Goal: Navigation & Orientation: Find specific page/section

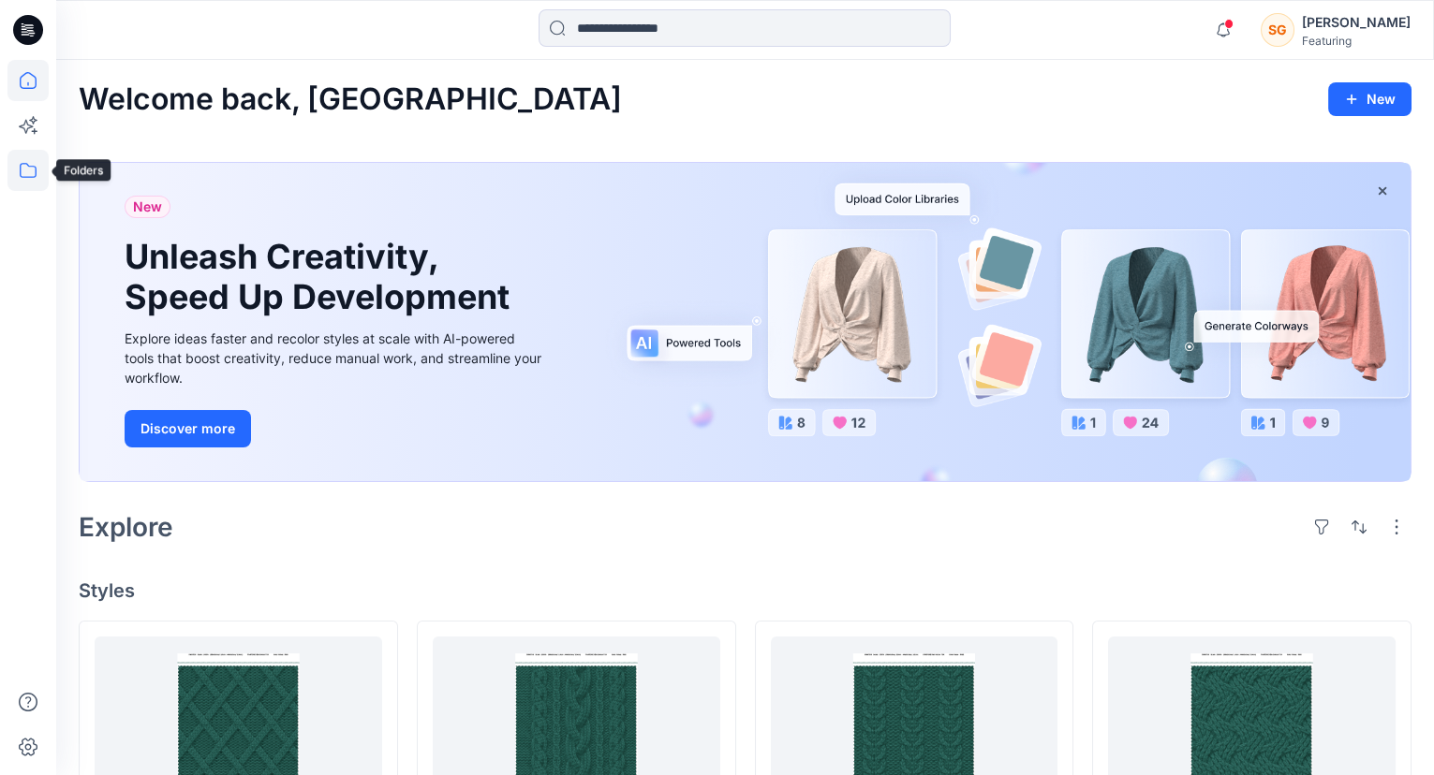
click at [33, 173] on icon at bounding box center [27, 170] width 41 height 41
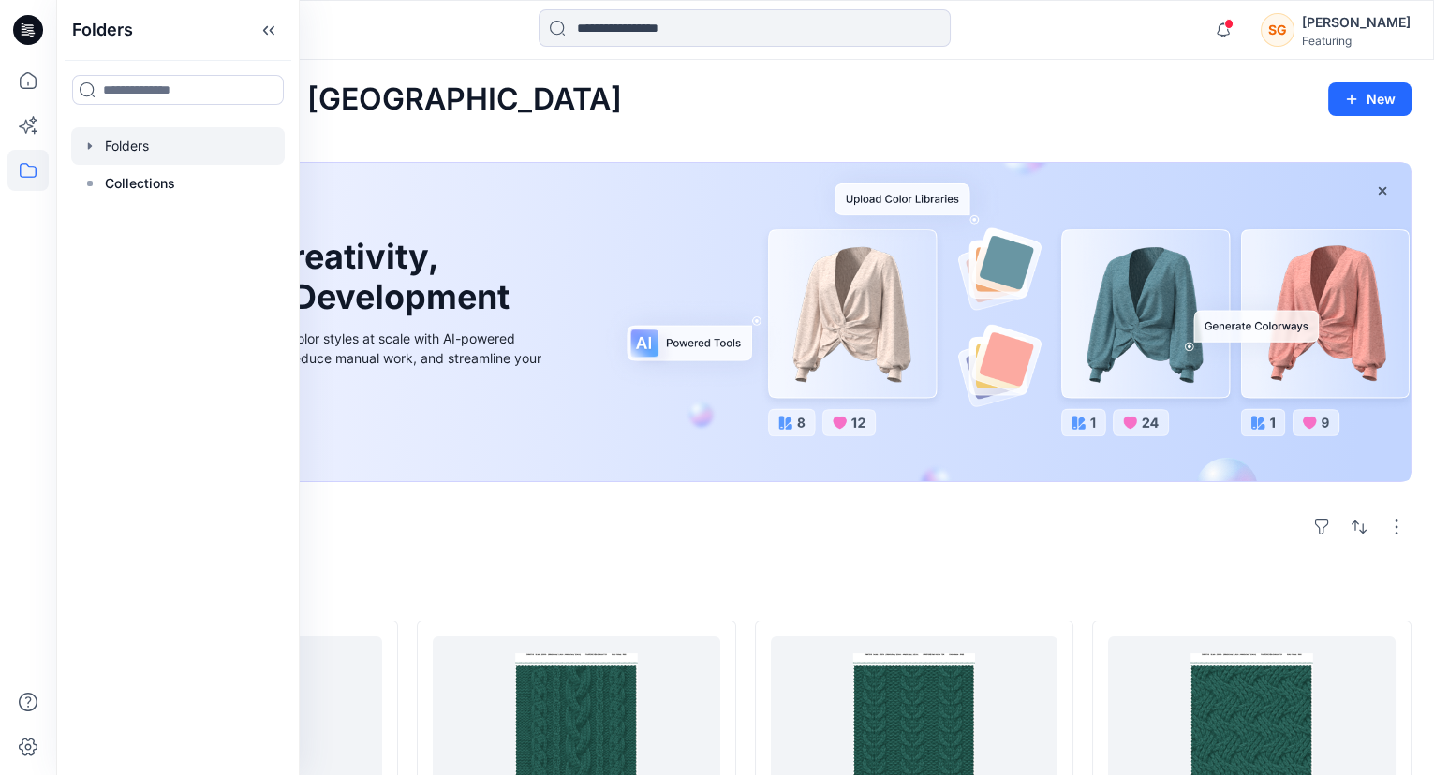
click at [140, 148] on div at bounding box center [178, 145] width 214 height 37
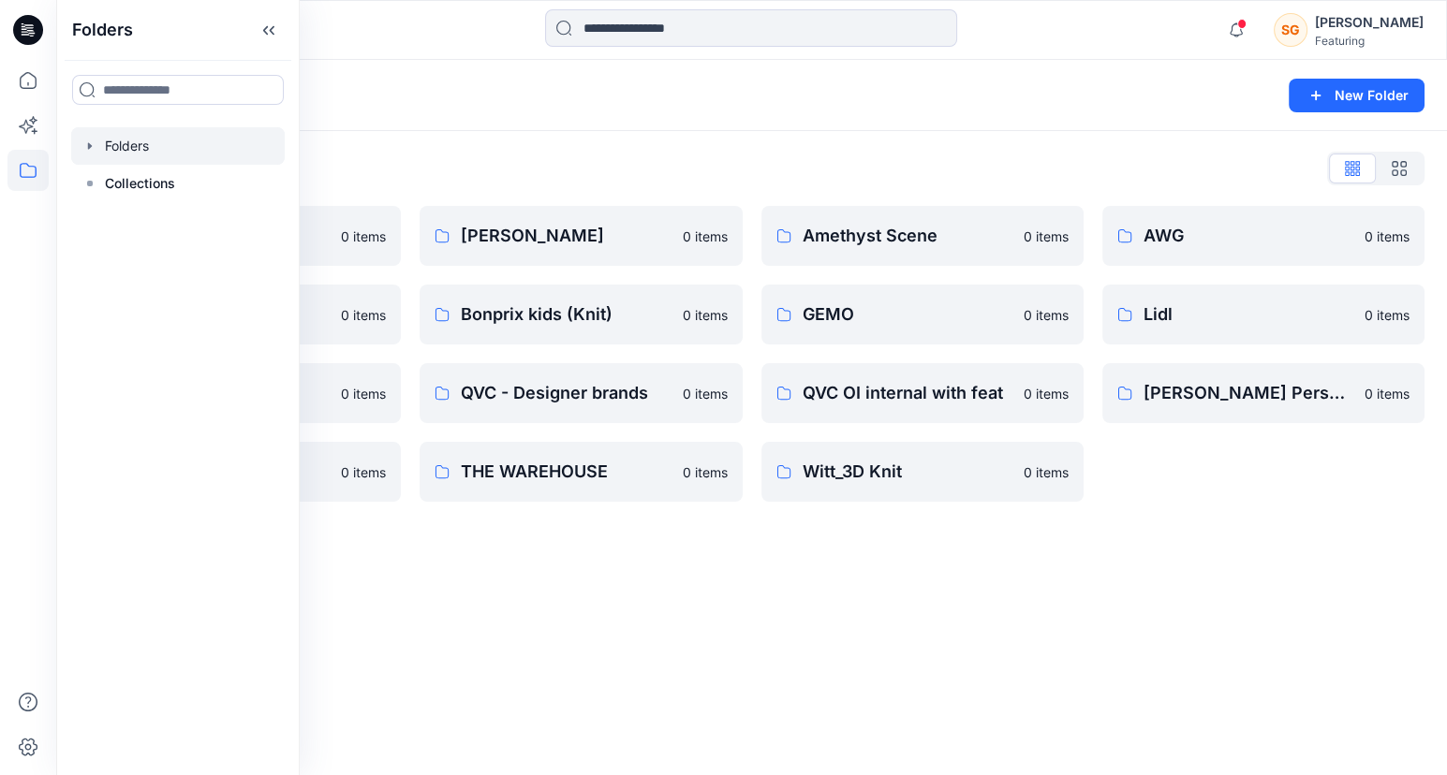
click at [1304, 664] on div "Folders New Folder Folders List 3D Knit asset 0 items Basic patterns 0 items QV…" at bounding box center [751, 417] width 1391 height 715
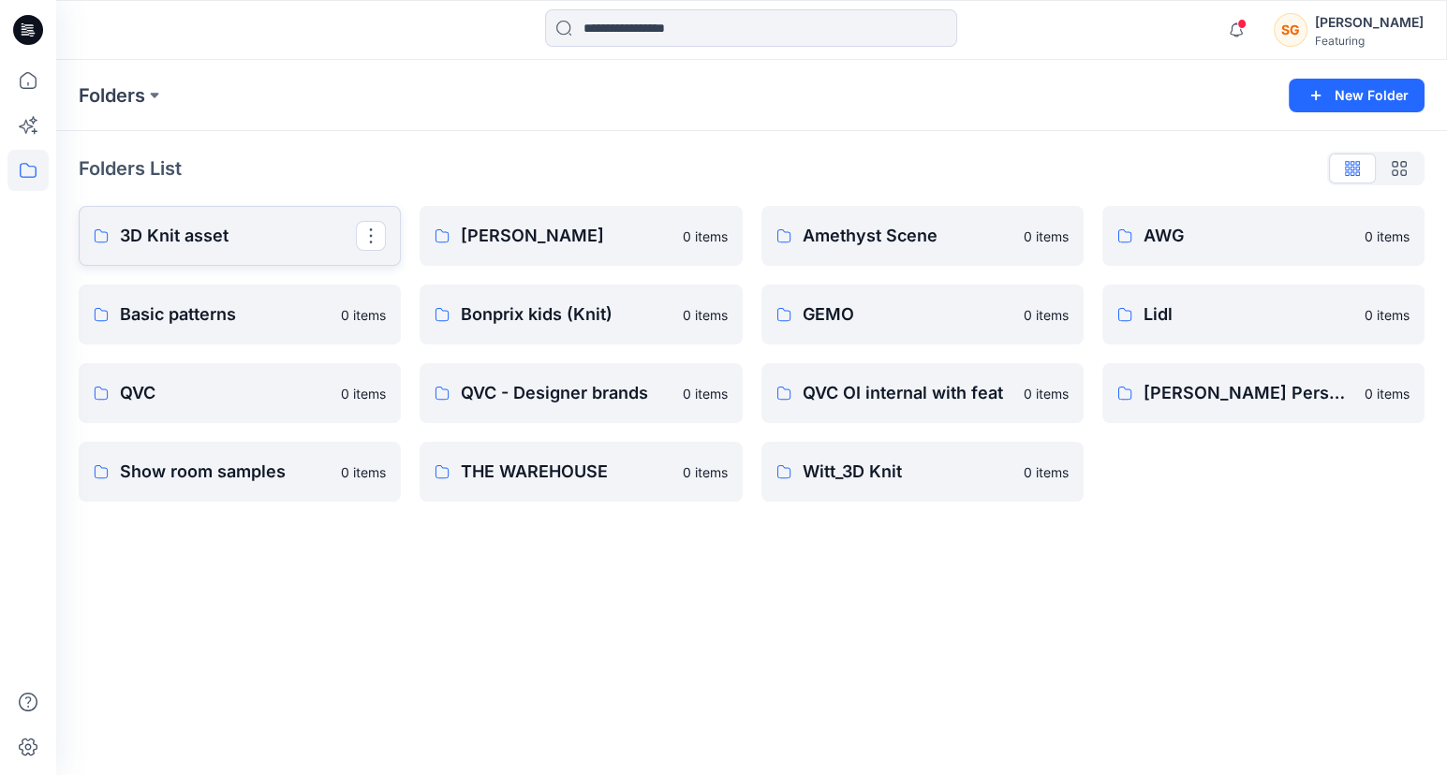
click at [184, 240] on p "3D Knit asset" at bounding box center [238, 236] width 236 height 26
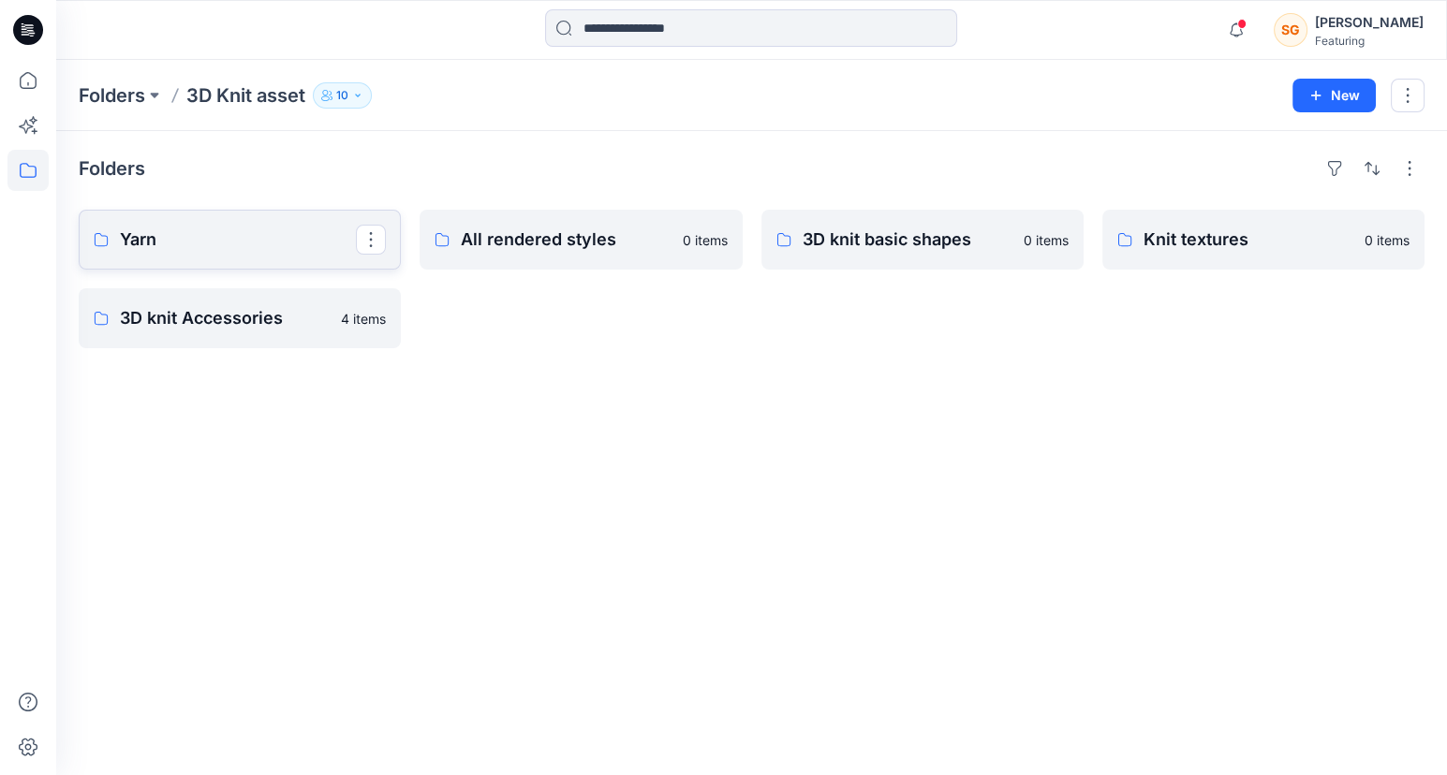
click at [237, 242] on p "Yarn" at bounding box center [238, 240] width 236 height 26
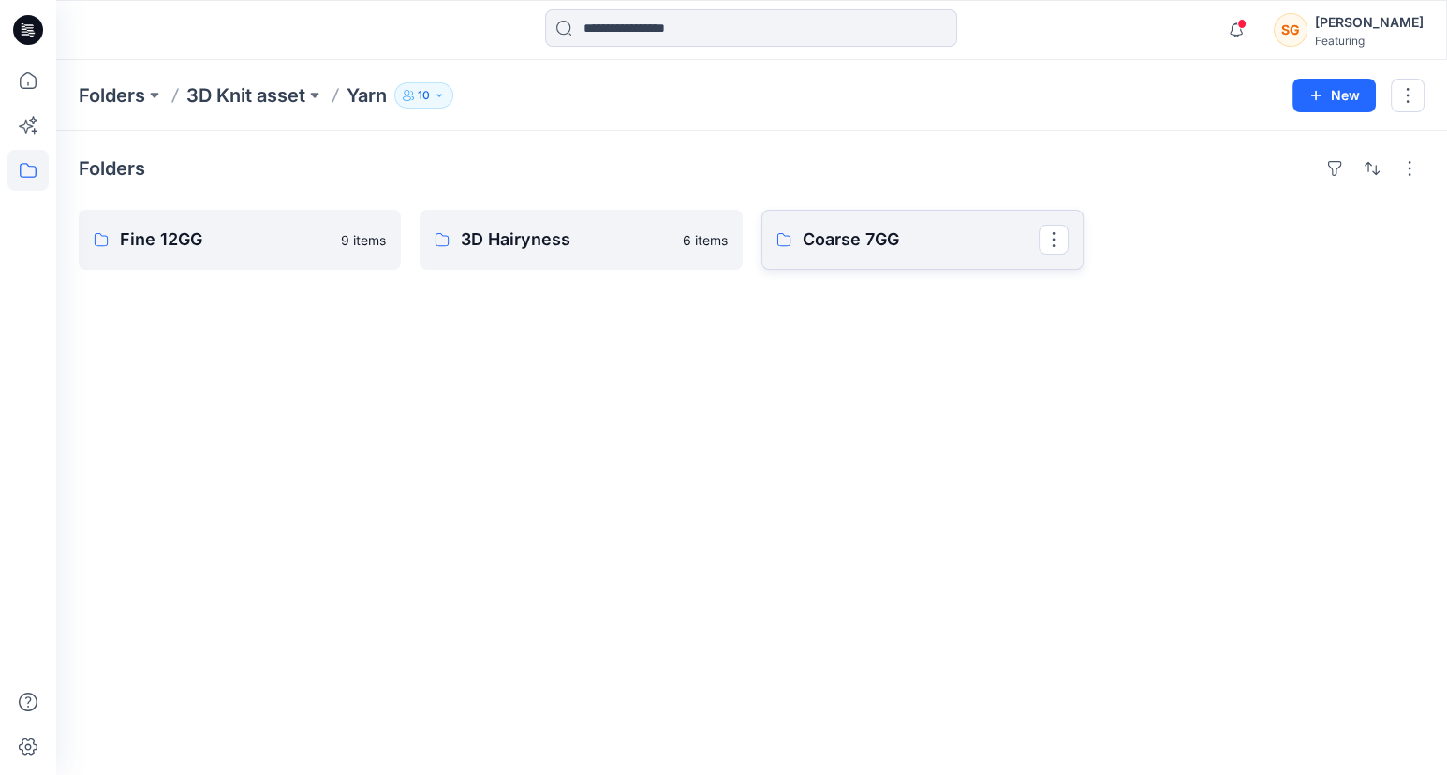
click at [877, 248] on p "Coarse 7GG" at bounding box center [921, 240] width 236 height 26
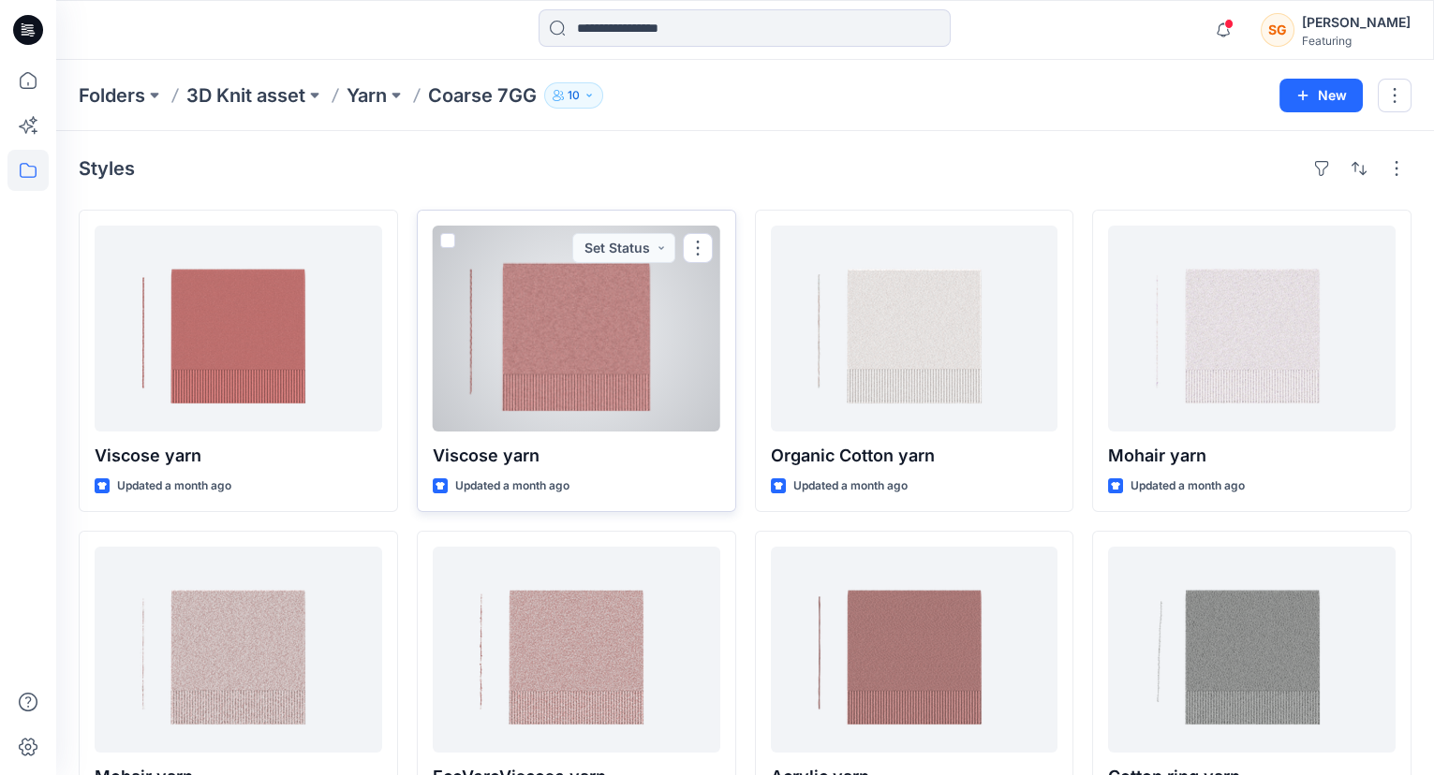
click at [624, 335] on div at bounding box center [576, 329] width 287 height 206
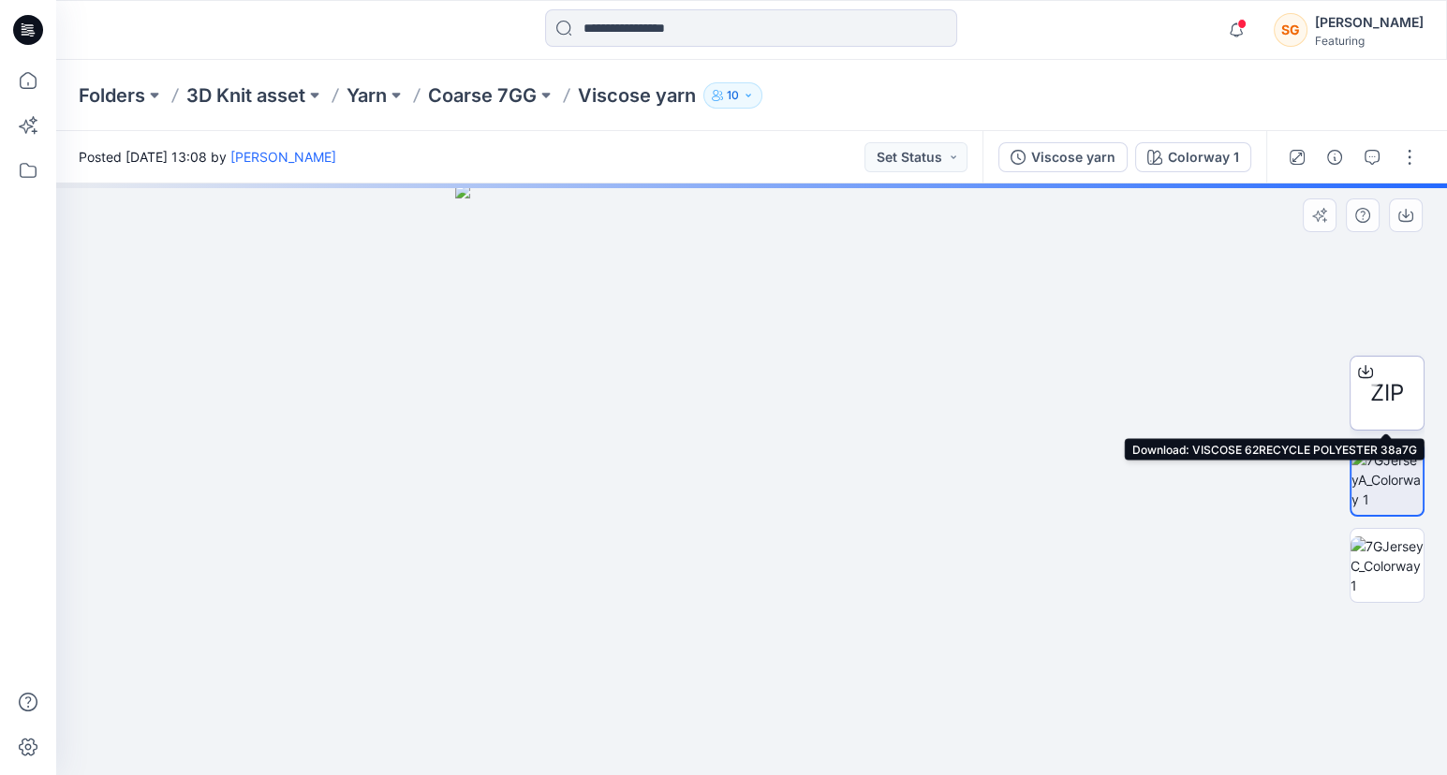
click at [1376, 390] on span "ZIP" at bounding box center [1387, 393] width 34 height 34
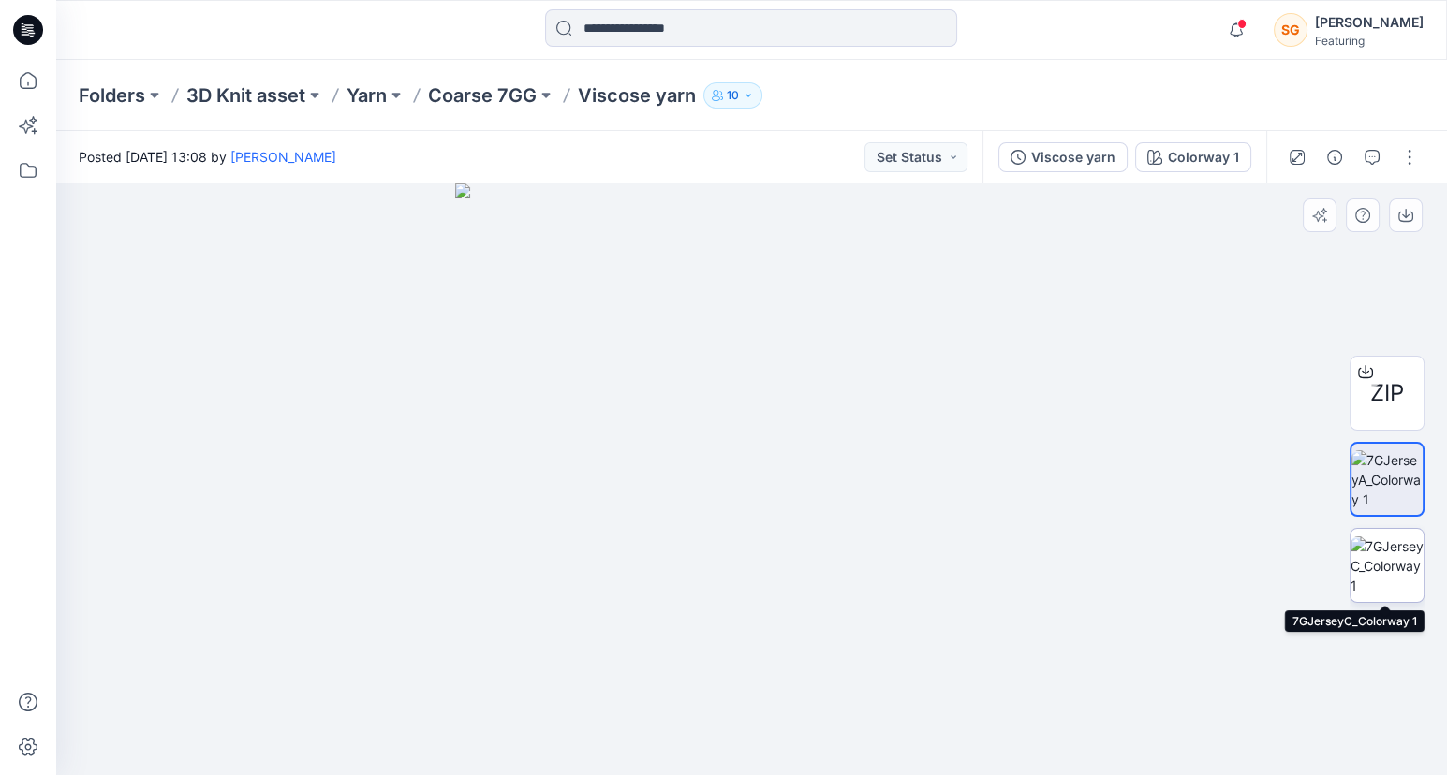
click at [1397, 566] on img at bounding box center [1386, 566] width 73 height 59
